Goal: Task Accomplishment & Management: Use online tool/utility

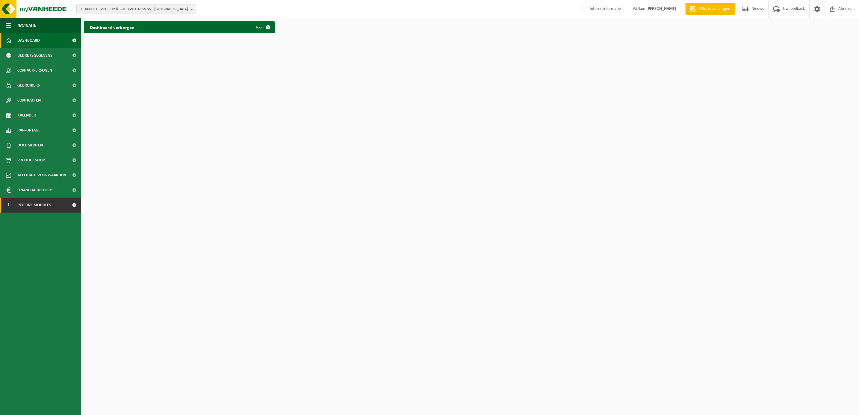
click at [28, 205] on span "Interne modules" at bounding box center [34, 205] width 34 height 15
click at [34, 247] on span "Orderentry Goedkeuring" at bounding box center [42, 250] width 50 height 15
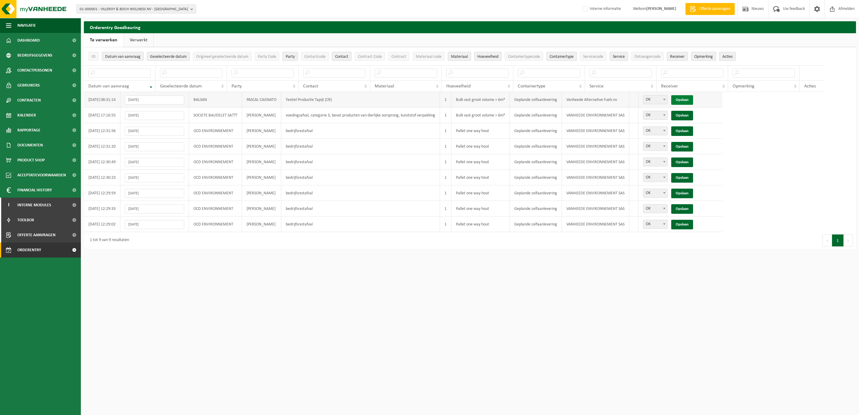
click at [693, 101] on link "Opslaan" at bounding box center [682, 100] width 22 height 10
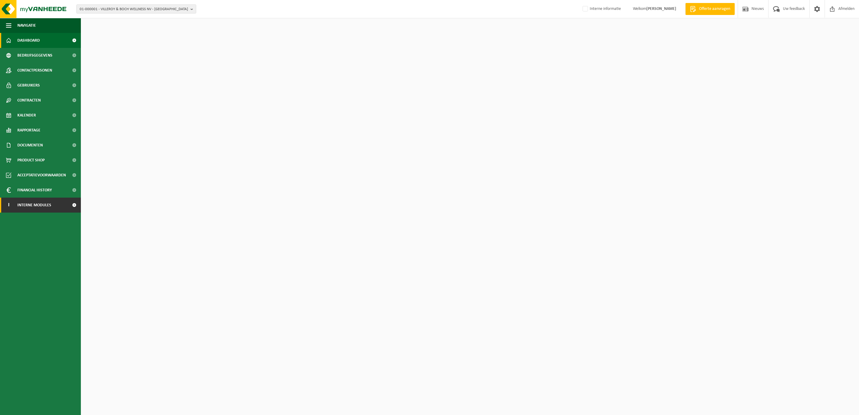
click at [32, 203] on span "Interne modules" at bounding box center [34, 205] width 34 height 15
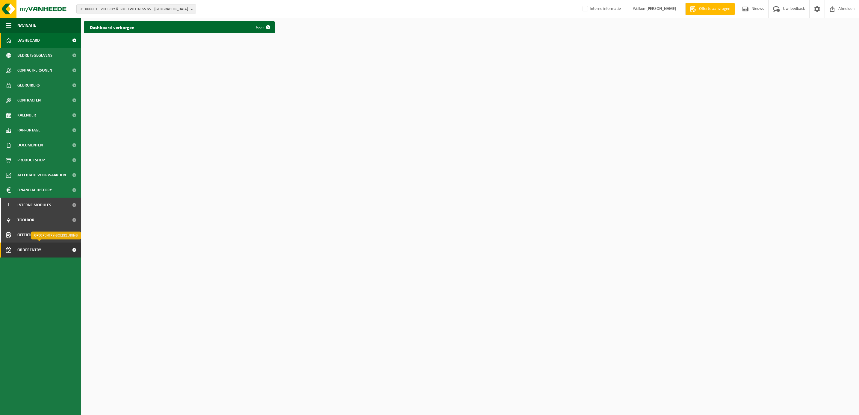
click at [30, 247] on span "Orderentry Goedkeuring" at bounding box center [42, 250] width 50 height 15
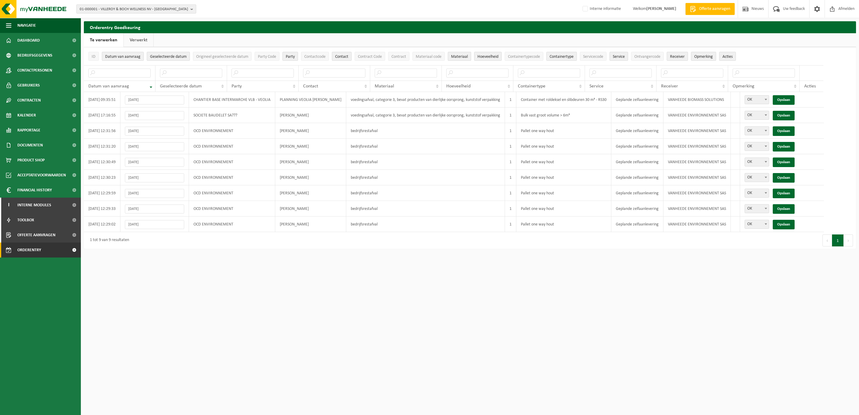
click at [123, 8] on span "01-000001 - VILLEROY & BOCH WELLNESS NV - [GEOGRAPHIC_DATA]" at bounding box center [134, 9] width 108 height 9
click at [132, 38] on link "Verwerkt" at bounding box center [139, 40] width 30 height 14
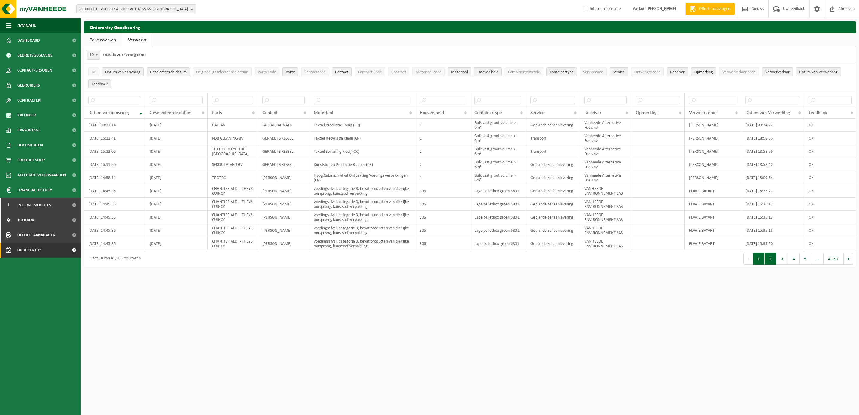
click at [772, 263] on button "2" at bounding box center [771, 259] width 12 height 12
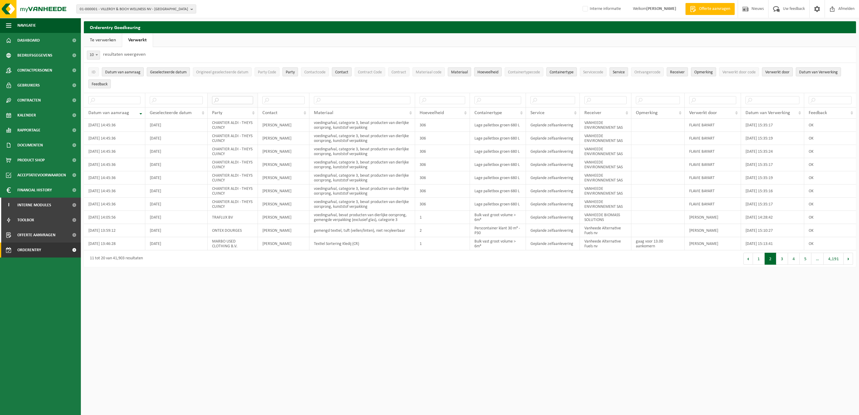
click at [221, 97] on input "text" at bounding box center [232, 100] width 41 height 8
type input "MARBO"
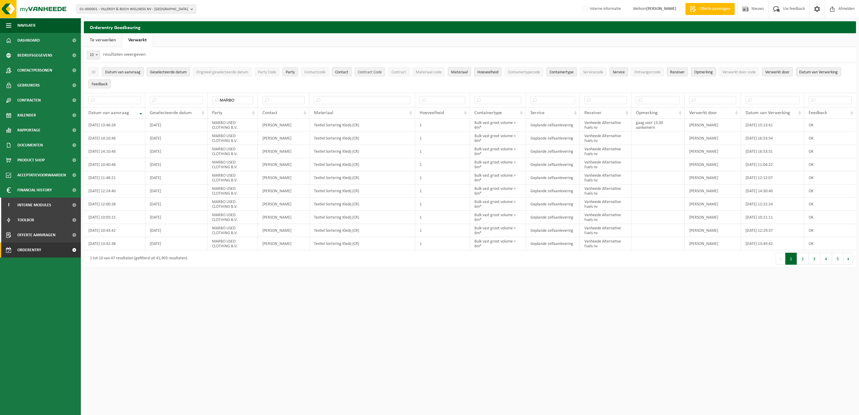
click at [375, 70] on button "Contract Code" at bounding box center [370, 71] width 31 height 9
